Goal: Contribute content: Add original content to the website for others to see

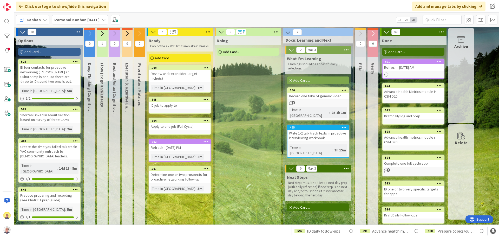
click at [327, 131] on div "Write 1-2 talk track texts in proactive interviewing workbook" at bounding box center [318, 135] width 61 height 11
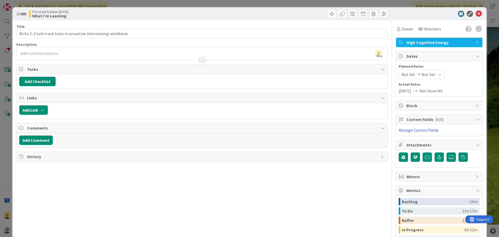
click at [381, 156] on icon at bounding box center [383, 157] width 4 height 4
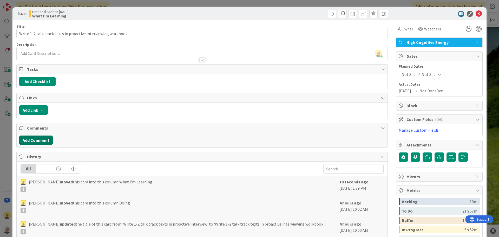
click at [40, 139] on button "Add Comment" at bounding box center [36, 140] width 34 height 9
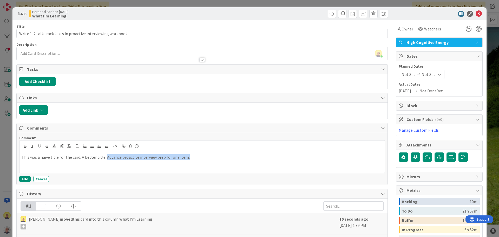
drag, startPoint x: 103, startPoint y: 158, endPoint x: 186, endPoint y: 163, distance: 82.8
click at [186, 163] on div "This was a naive title for the card. A better title: Advance proactive intervie…" at bounding box center [203, 162] width 366 height 21
click at [24, 145] on icon "button" at bounding box center [25, 146] width 5 height 5
click at [215, 158] on p "This was a naive title for the card. A better title: Advance proactive intervie…" at bounding box center [202, 157] width 361 height 6
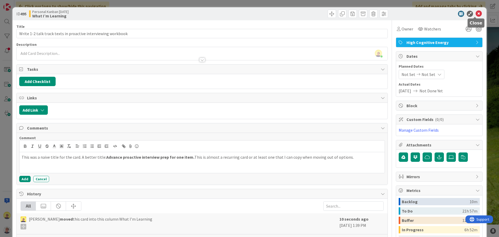
click at [476, 15] on icon at bounding box center [479, 14] width 6 height 6
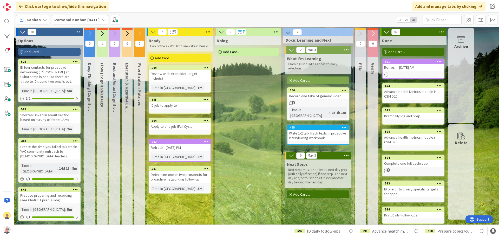
click at [344, 125] on icon at bounding box center [344, 127] width 5 height 4
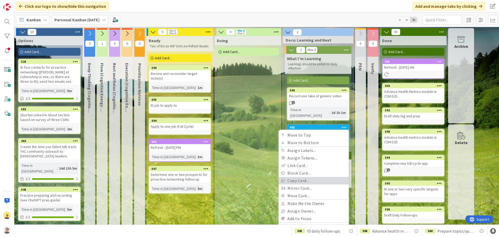
click at [304, 177] on link "Copy Card..." at bounding box center [314, 181] width 70 height 8
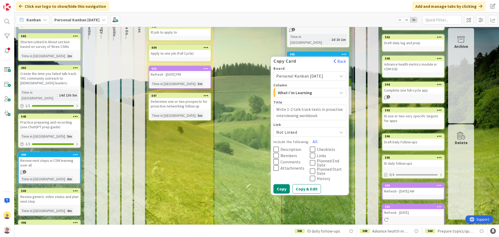
scroll to position [78, 0]
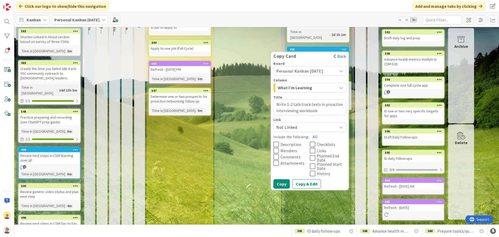
click at [315, 84] on span "What I’m Learning" at bounding box center [297, 87] width 39 height 7
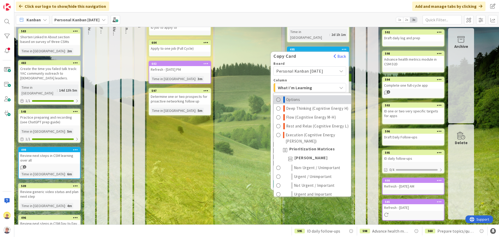
click at [291, 97] on span "Options" at bounding box center [293, 100] width 14 height 6
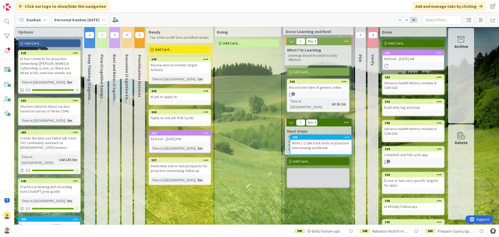
scroll to position [12, 0]
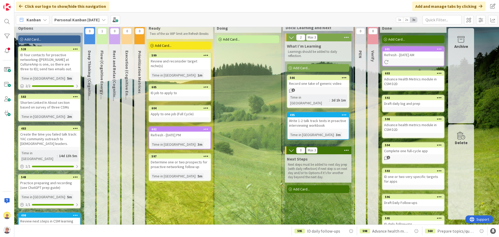
click at [311, 117] on div "Write 1-2 talk track texts in proactive interviewing workbook" at bounding box center [318, 122] width 61 height 11
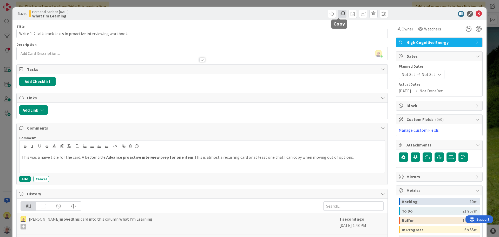
click at [340, 13] on span at bounding box center [342, 14] width 8 height 8
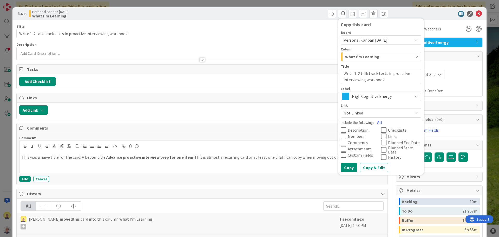
click at [360, 56] on span "What I’m Learning" at bounding box center [362, 56] width 34 height 7
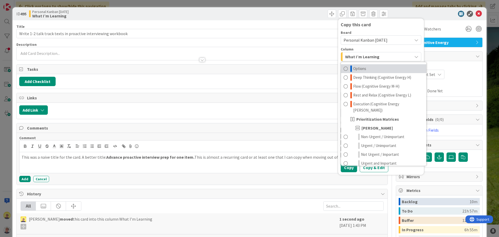
click at [354, 68] on span "Options" at bounding box center [360, 69] width 13 height 6
type textarea "x"
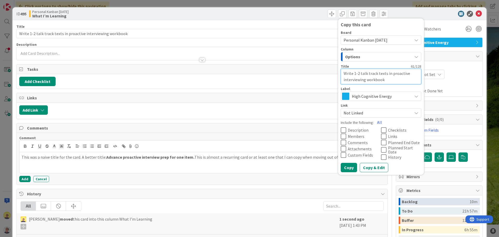
drag, startPoint x: 387, startPoint y: 80, endPoint x: 336, endPoint y: 71, distance: 51.5
click at [338, 71] on div "Copy this card Board Personal Kanban [DATE] Column Options Options Deep Thinkin…" at bounding box center [381, 96] width 86 height 156
type textarea "x"
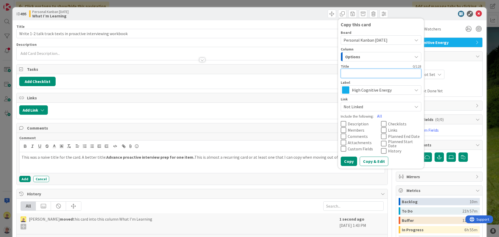
type textarea "x"
type textarea "A"
type textarea "x"
type textarea "Ad"
type textarea "x"
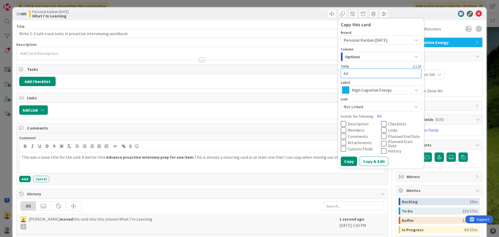
type textarea "Ada"
type textarea "x"
type textarea "Ad"
type textarea "x"
type textarea "Adva"
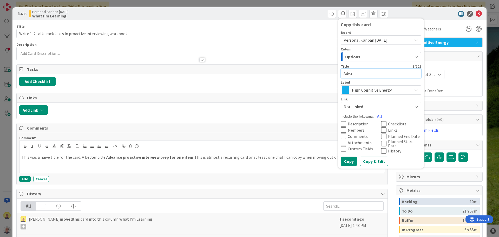
type textarea "x"
type textarea "Advan"
type textarea "x"
type textarea "Advanc"
type textarea "x"
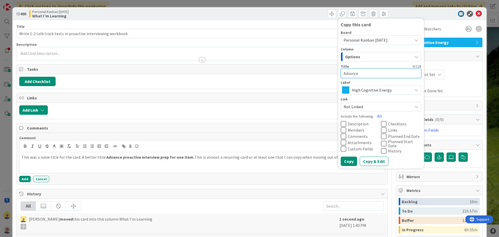
type textarea "Advance"
type textarea "x"
type textarea "Advance t"
type textarea "x"
type textarea "Advance ta"
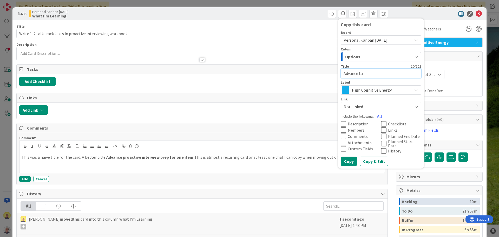
type textarea "x"
type textarea "Advance tal"
type textarea "x"
type textarea "Advance talk"
type textarea "x"
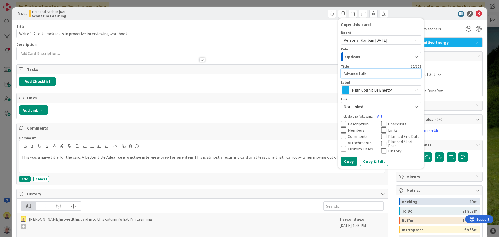
type textarea "Advance talk t"
type textarea "x"
type textarea "Advance talk tr"
type textarea "x"
type textarea "Advance talk tra"
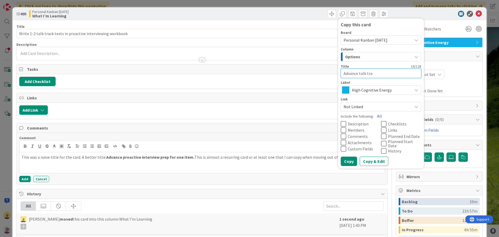
type textarea "x"
type textarea "Advance talk trac"
type textarea "x"
type textarea "Advance talk track"
type textarea "x"
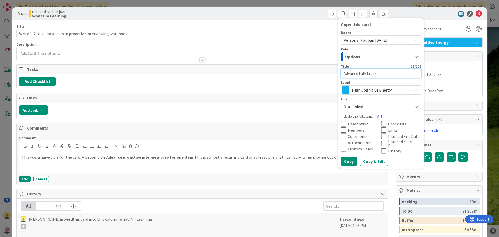
type textarea "Advance talk track"
type textarea "x"
type textarea "Advance talk track f"
type textarea "x"
type textarea "Advance talk track fo"
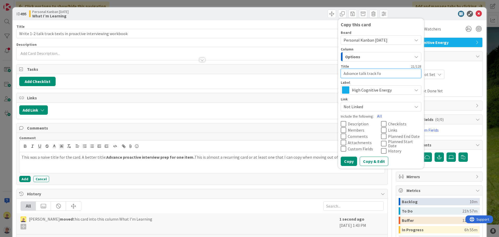
type textarea "x"
type textarea "Advance talk track for"
type textarea "x"
type textarea "Advance talk track for"
type textarea "x"
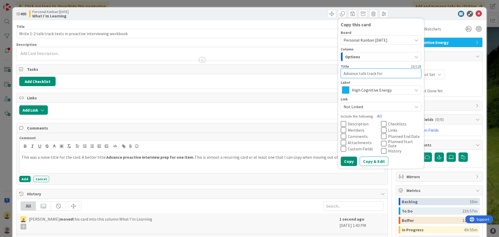
type textarea "Advance talk track for o"
type textarea "x"
type textarea "Advance talk track for on"
type textarea "x"
type textarea "Advance talk track for one"
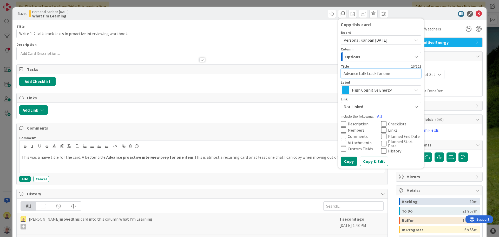
type textarea "x"
type textarea "Advance talk track for one"
type textarea "x"
type textarea "Advance talk track for one i"
type textarea "x"
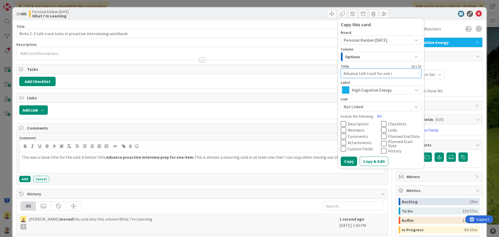
type textarea "Advance talk track for one it"
type textarea "x"
type textarea "Advance talk track for one ite"
type textarea "x"
type textarea "Advance talk track for one item"
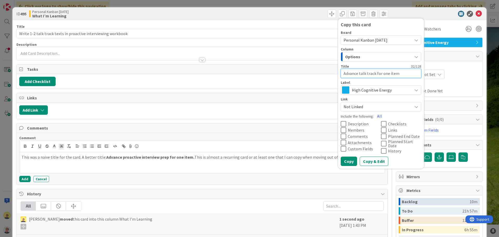
type textarea "x"
type textarea "Advance talk track for one item i"
type textarea "x"
type textarea "Advance talk track for one item in"
type textarea "x"
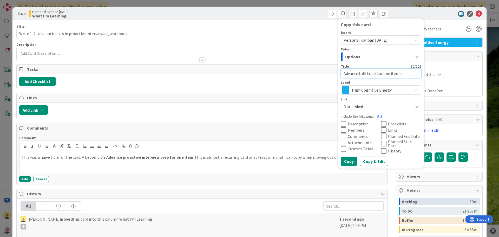
type textarea "Advance talk track for one item in"
type textarea "x"
type textarea "Advance talk track for one item in p"
type textarea "x"
type textarea "Advance talk track for one item in pro"
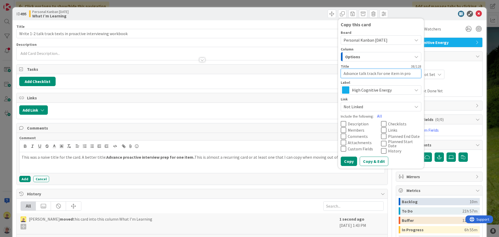
type textarea "x"
type textarea "Advance talk track for one item in proa"
type textarea "x"
type textarea "Advance talk track for one item in proac"
type textarea "x"
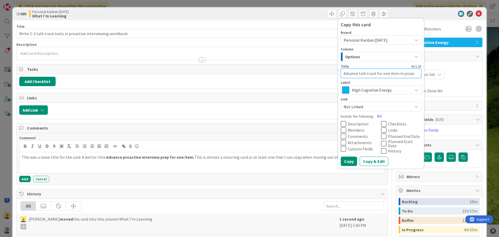
type textarea "Advance talk track for one item in proact"
type textarea "x"
type textarea "Advance talk track for one item in proacti"
type textarea "x"
type textarea "Advance talk track for one item in proactiv"
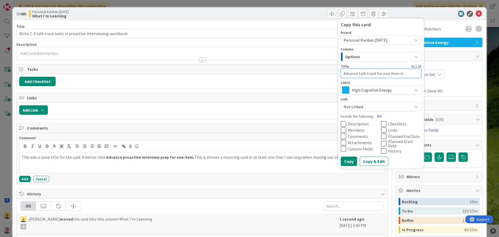
type textarea "x"
type textarea "Advance talk track for one item in proactive"
type textarea "x"
type textarea "Advance talk track for one item in proactive i"
type textarea "x"
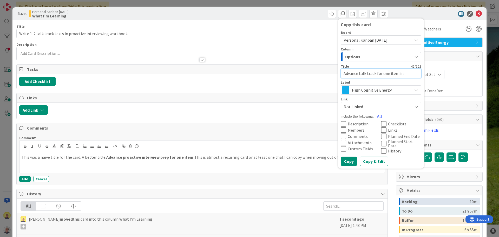
type textarea "Advance talk track for one item in proactive int"
type textarea "x"
type textarea "Advance talk track for one item in proactive inte"
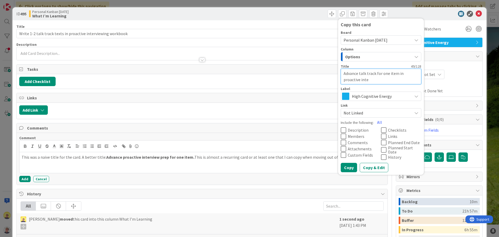
type textarea "x"
type textarea "Advance talk track for one item in proactive inter"
type textarea "x"
type textarea "Advance talk track for one item in proactive interv"
type textarea "x"
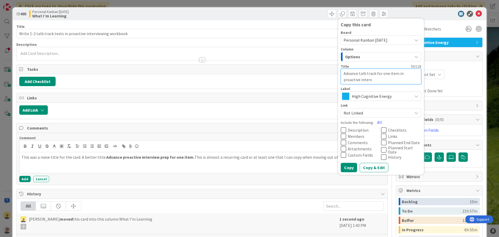
type textarea "Advance talk track for one item in proactive intervi"
type textarea "x"
type textarea "Advance talk track for one item in proactive intervie"
type textarea "x"
type textarea "Advance talk track for one item in proactive interview"
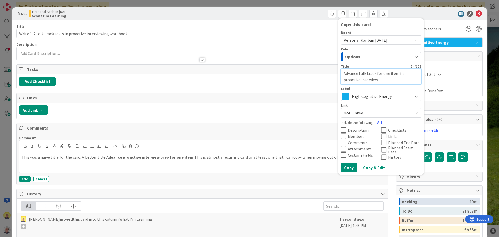
type textarea "x"
type textarea "Advance talk track for one item in proactive interview"
type textarea "x"
type textarea "Advance talk track for one item in proactive interview p"
type textarea "x"
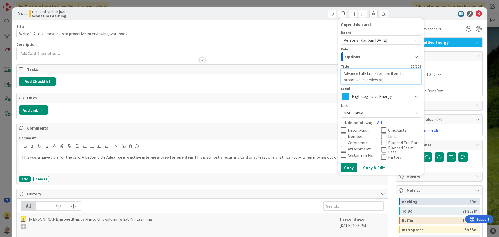
type textarea "Advance talk track for one item in proactive interview pre"
type textarea "x"
type textarea "Advance talk track for one item in proactive interview prep"
click at [367, 164] on button "Copy & Edit" at bounding box center [374, 167] width 29 height 9
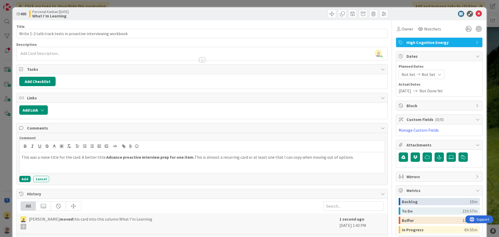
type textarea "x"
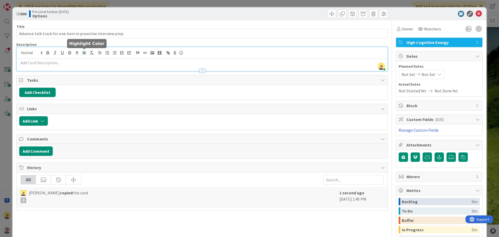
click at [86, 52] on div "[PERSON_NAME] just joined" at bounding box center [202, 59] width 371 height 24
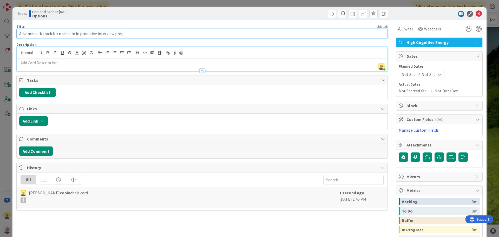
click at [144, 36] on input "Advance talk track for one item in proactive interview prep" at bounding box center [202, 33] width 372 height 9
type input "Advance talk track for one item in proactive interview prep: Prioritization pro…"
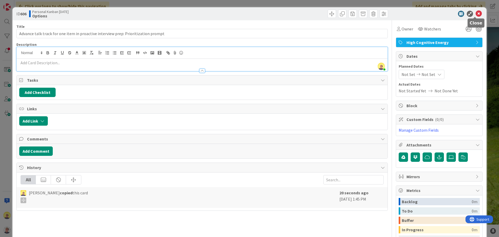
click at [476, 11] on icon at bounding box center [479, 14] width 6 height 6
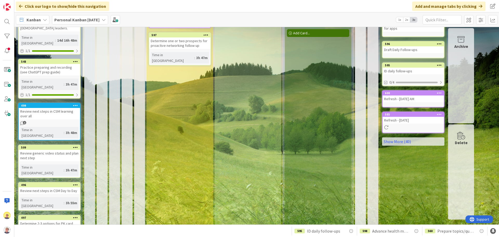
scroll to position [207, 0]
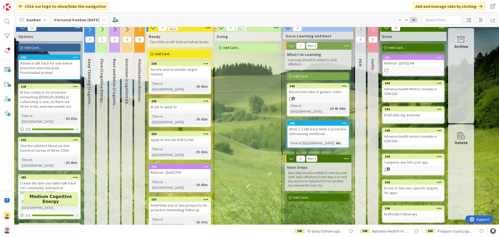
scroll to position [0, 0]
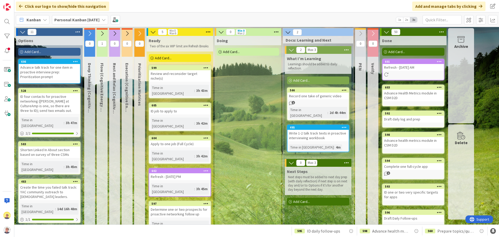
click at [314, 132] on div "Write 1-2 talk track texts in proactive interviewing workbook" at bounding box center [318, 135] width 61 height 11
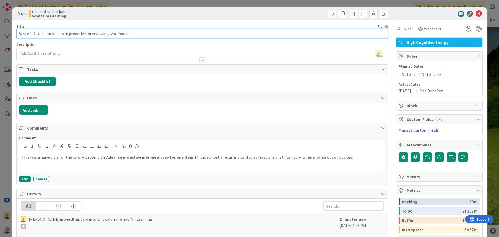
drag, startPoint x: 133, startPoint y: 32, endPoint x: 25, endPoint y: 29, distance: 107.7
click at [25, 29] on input "Write 1-2 talk track texts in proactive interviewing workbook" at bounding box center [202, 33] width 372 height 9
click at [24, 30] on input "Write 1-2 talk track texts in proactive interviewing workbook" at bounding box center [202, 33] width 372 height 9
drag, startPoint x: 18, startPoint y: 33, endPoint x: 34, endPoint y: 34, distance: 16.4
click at [34, 34] on input "Write 1-2 talk track texts in proactive interviewing workbook" at bounding box center [202, 33] width 372 height 9
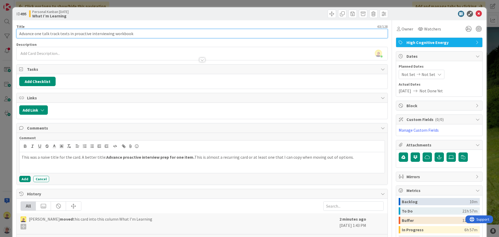
click at [152, 34] on input "Advance one talk track texts in proactive interviewing workbook" at bounding box center [202, 33] width 372 height 9
type input "Advance one talk track texts in proactive interviewing workbook: Prioritization"
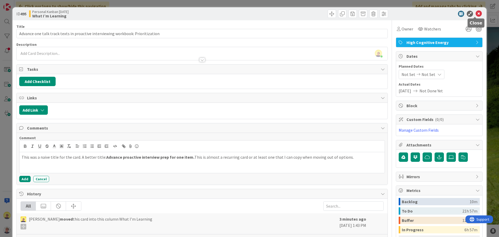
click at [476, 14] on icon at bounding box center [479, 14] width 6 height 6
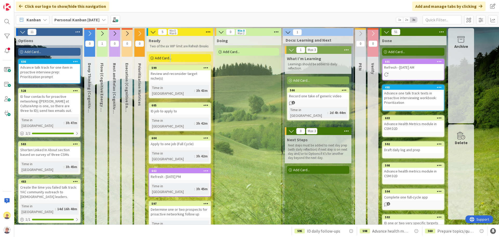
click at [170, 56] on span "Add Card..." at bounding box center [163, 58] width 17 height 5
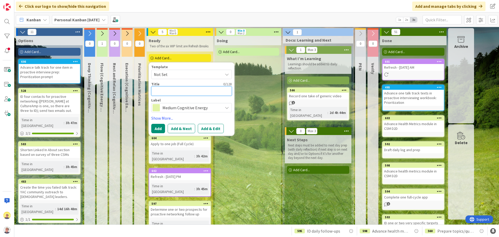
type textarea "I"
type textarea "x"
type textarea "ID"
type textarea "x"
type textarea "ID"
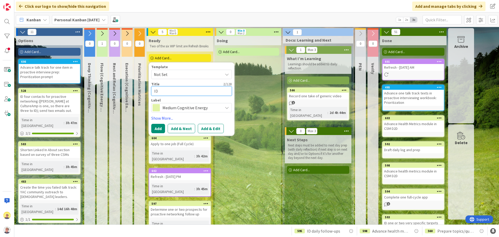
type textarea "x"
type textarea "ID F"
type textarea "x"
type textarea "ID F/"
type textarea "x"
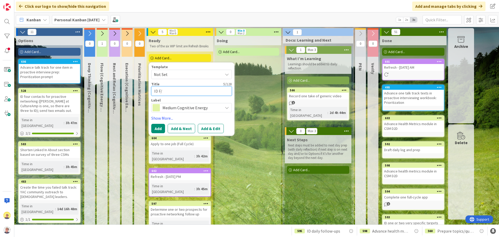
type textarea "ID F/Y"
type textarea "x"
type textarea "ID F/"
type textarea "x"
type textarea "ID F/U"
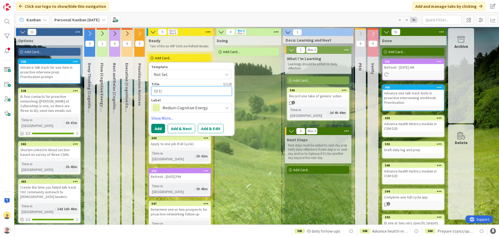
type textarea "x"
type textarea "ID F/Us"
type textarea "x"
type textarea "ID F/Us,"
type textarea "x"
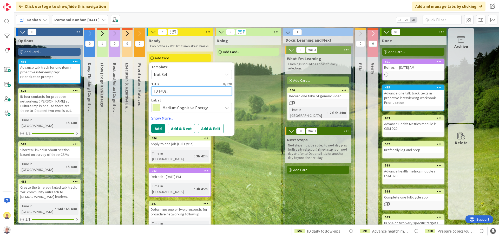
type textarea "ID F/Us,"
type textarea "x"
type textarea "ID F/Us, d"
type textarea "x"
type textarea "ID F/Us, df"
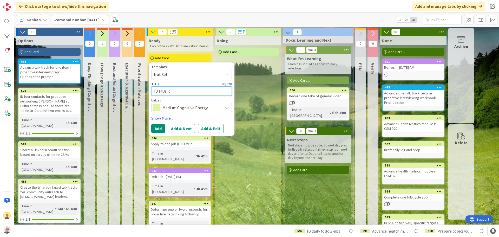
type textarea "x"
type textarea "ID F/Us, dfa"
type textarea "x"
type textarea "ID F/Us, df"
type textarea "x"
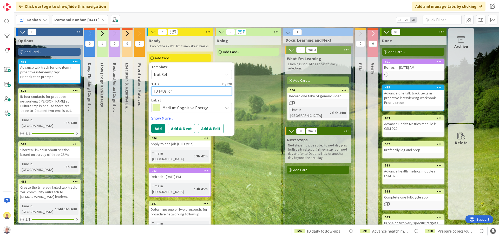
type textarea "ID F/Us, d"
type textarea "x"
type textarea "ID F/Us, dr"
type textarea "x"
type textarea "ID F/Us, dra"
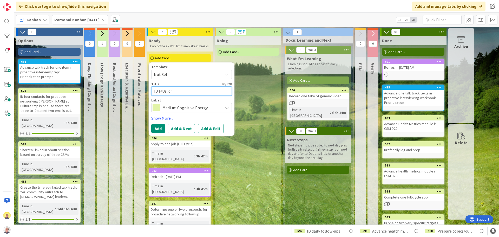
type textarea "x"
type textarea "ID F/Us, draf"
type textarea "x"
type textarea "ID F/Us, draft"
type textarea "x"
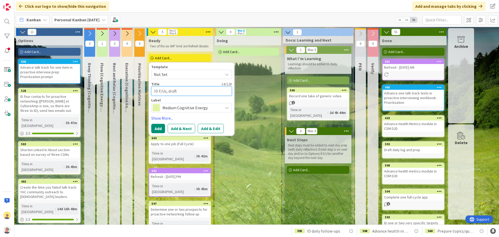
type textarea "ID F/Us, draft"
type textarea "x"
type textarea "ID F/Us, draft a"
type textarea "x"
type textarea "ID F/Us, draft an"
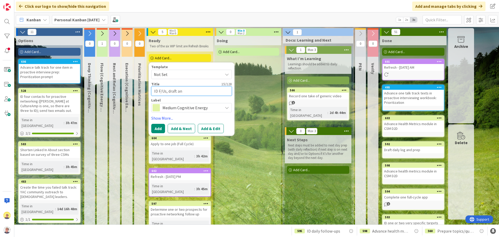
type textarea "x"
type textarea "ID F/Us, draft and"
type textarea "x"
type textarea "ID F/Us, draft and"
type textarea "x"
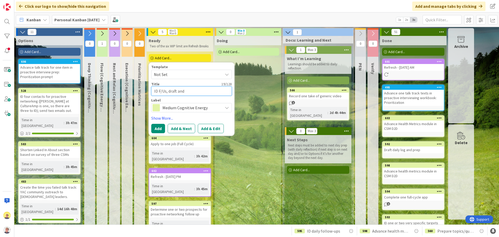
type textarea "ID F/Us, draft and s"
type textarea "x"
type textarea "ID F/Us, draft and se"
type textarea "x"
type textarea "ID F/Us, draft and sen"
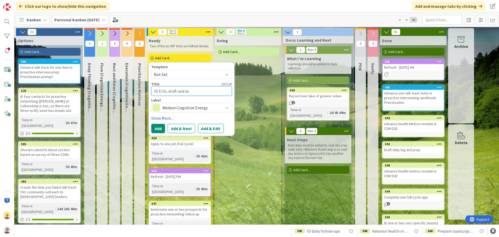
type textarea "x"
type textarea "ID F/Us, draft and send"
type textarea "x"
click at [176, 91] on textarea "ID F/Us, draft and send" at bounding box center [191, 90] width 81 height 9
type textarea "ID F/Us, draft, and send"
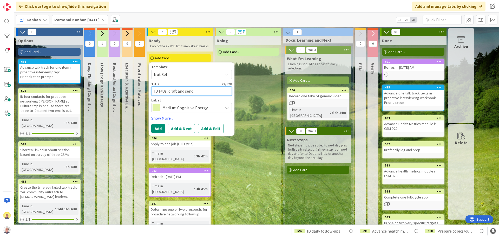
type textarea "x"
type textarea "ID F/Us, draft, and send"
click at [159, 128] on button "Add" at bounding box center [158, 128] width 14 height 9
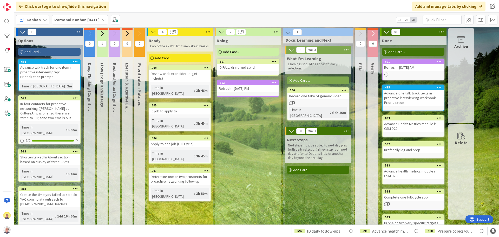
click at [65, 70] on div "Advance talk track for one item in proactive interview prep: Prioritization pro…" at bounding box center [49, 72] width 61 height 16
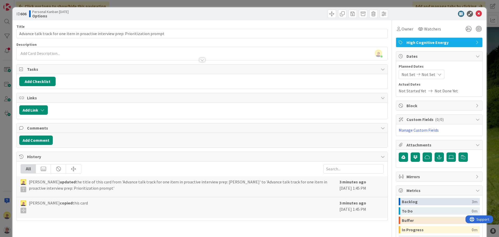
click at [59, 52] on div "[PERSON_NAME] just joined" at bounding box center [202, 53] width 371 height 13
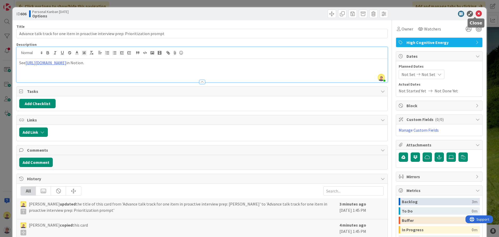
click at [476, 12] on icon at bounding box center [479, 14] width 6 height 6
